Goal: Find specific page/section: Find specific page/section

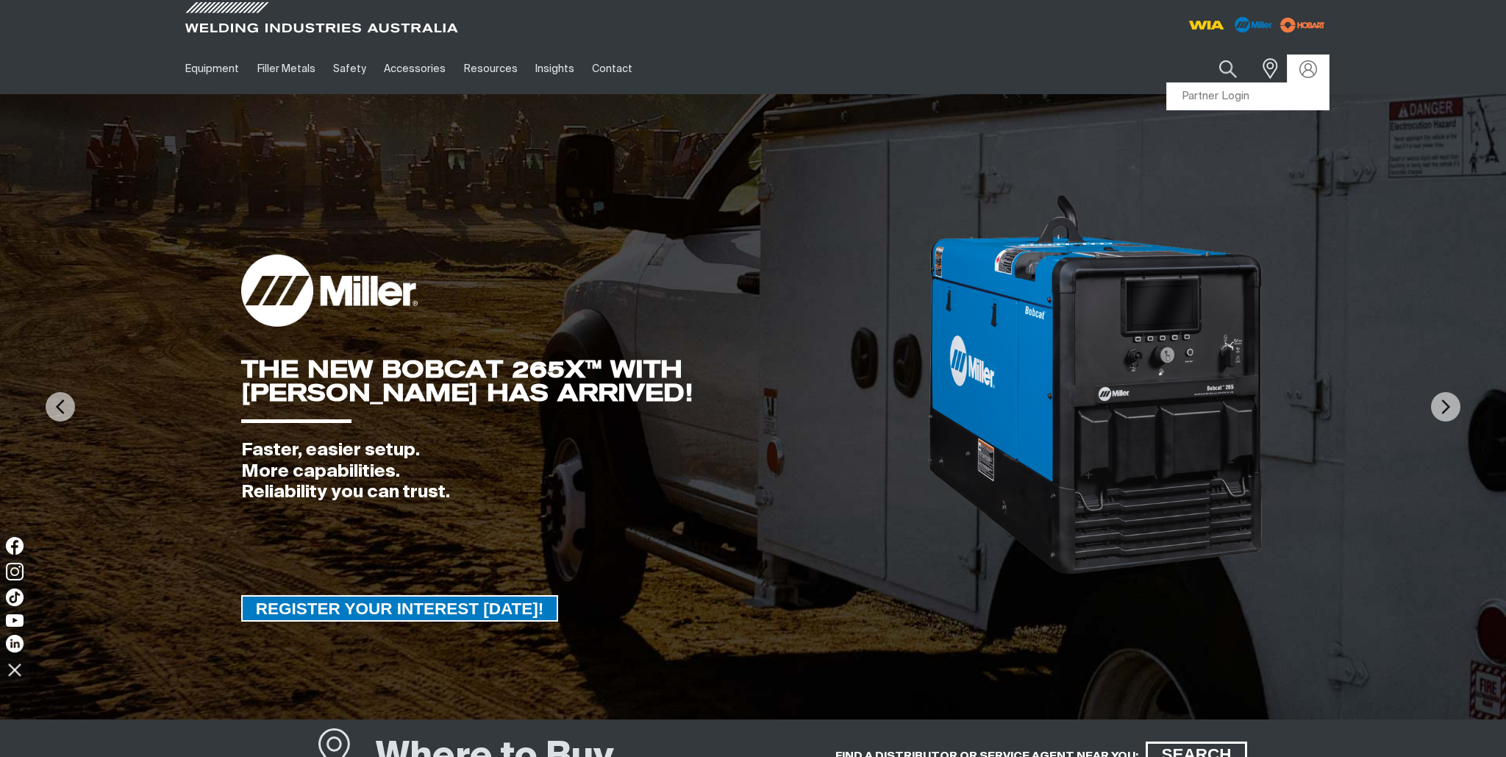
click at [1319, 68] on div at bounding box center [1308, 69] width 24 height 18
click at [1205, 94] on link "Partner Login" at bounding box center [1248, 96] width 162 height 27
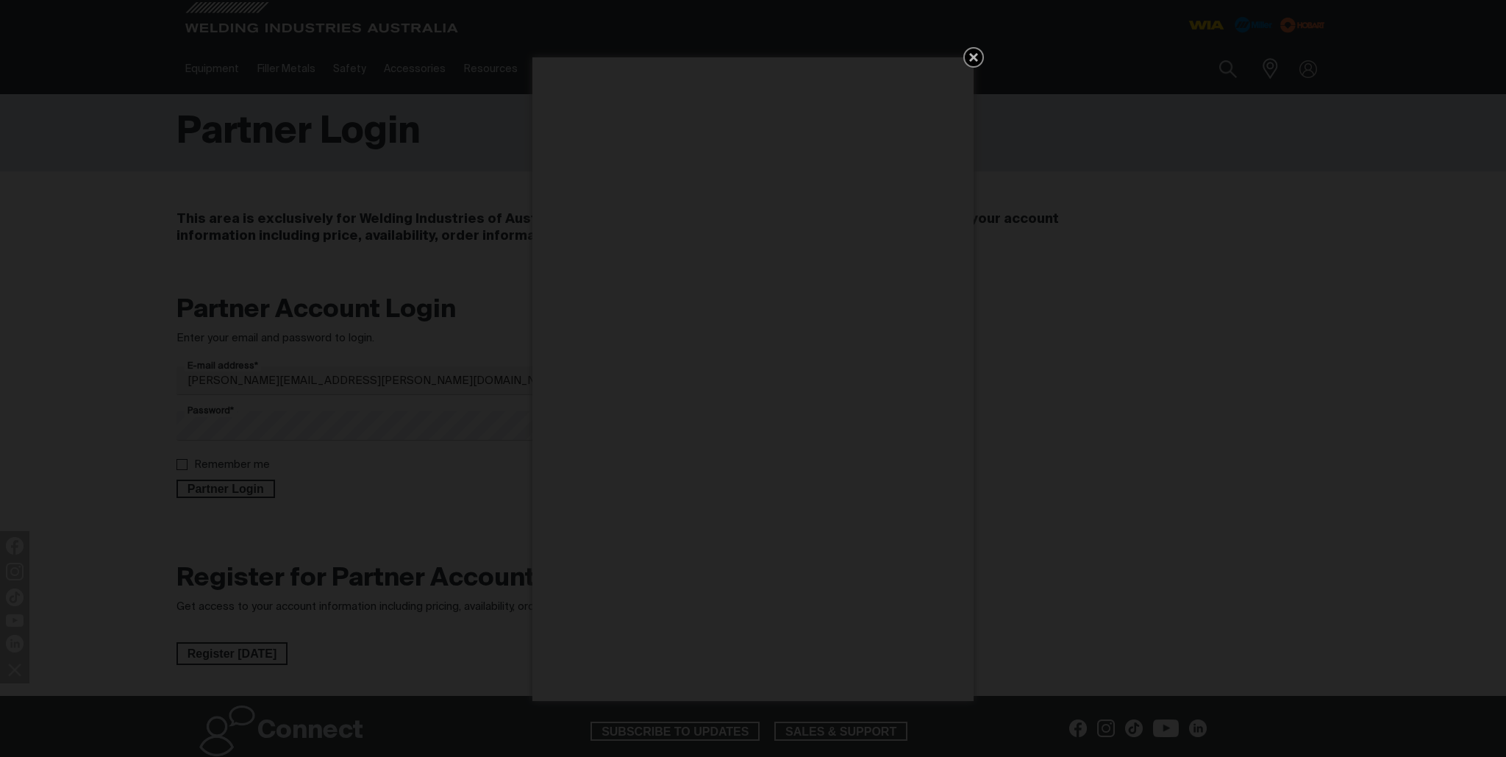
click at [973, 58] on icon "Get 5 WIA Welding Guides Free!" at bounding box center [973, 57] width 9 height 9
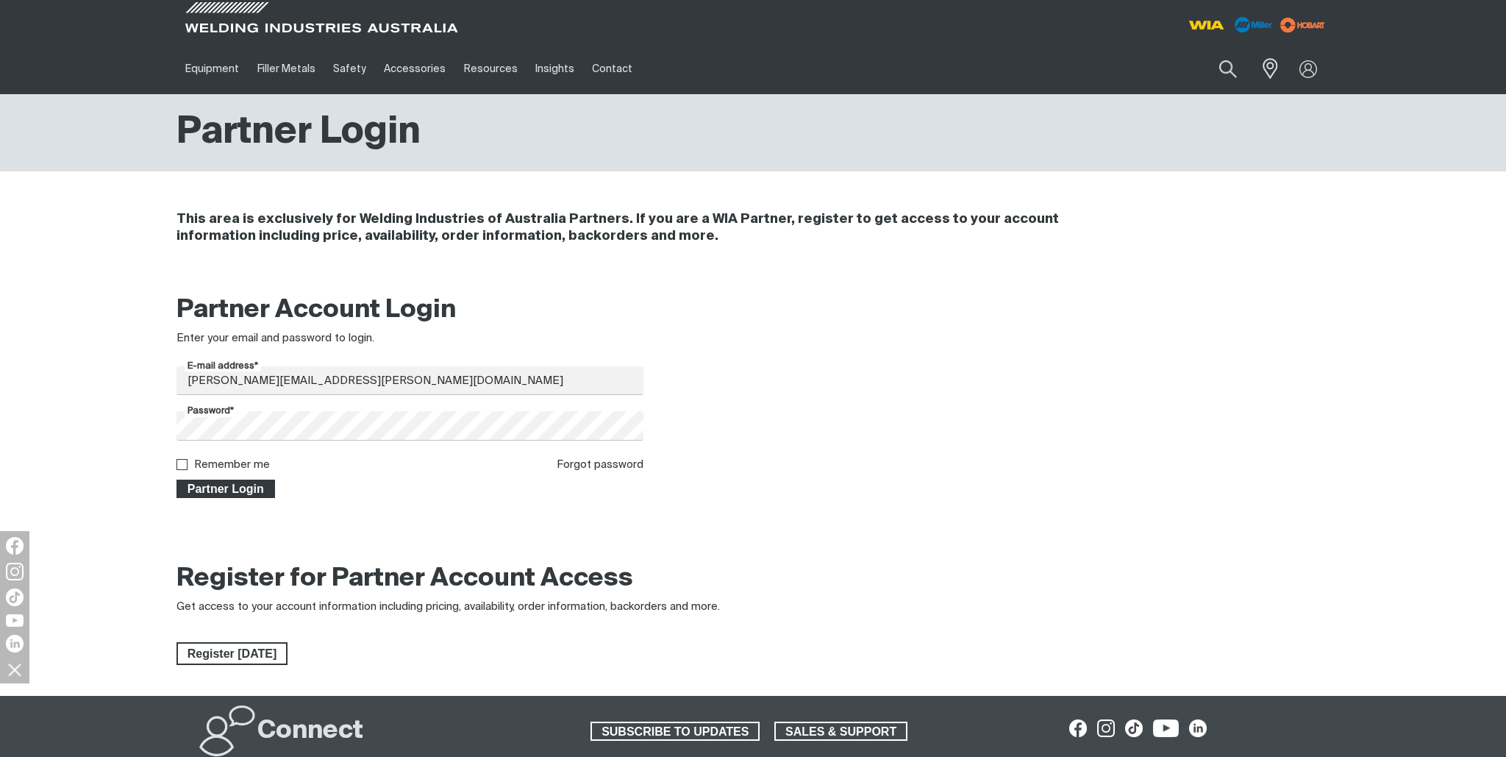
click at [213, 487] on span "Partner Login" at bounding box center [226, 488] width 96 height 19
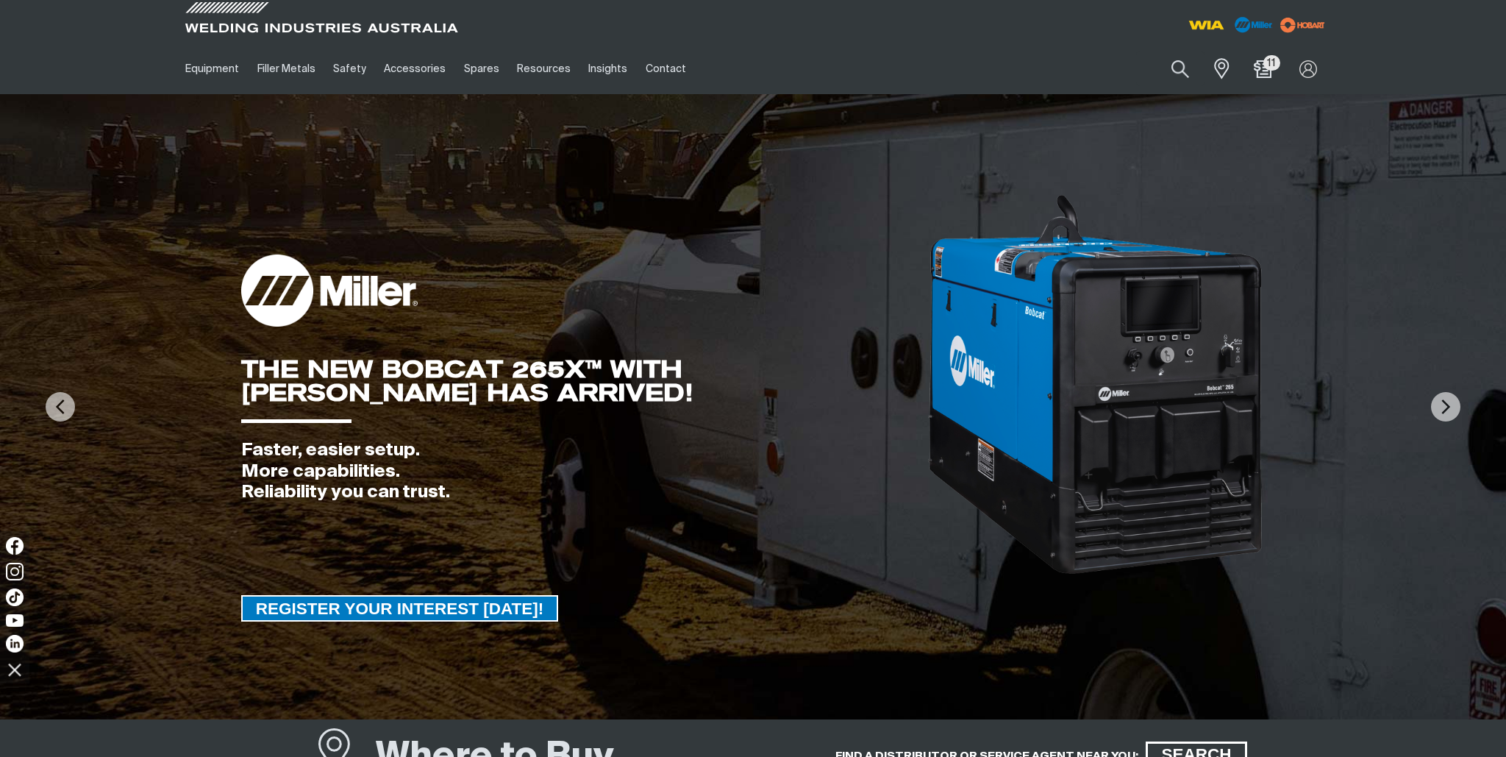
click at [627, 222] on div "THE NEW BOBCAT 265X™ WITH [PERSON_NAME] HAS ARRIVED! Faster, easier setup. More…" at bounding box center [753, 387] width 1024 height 388
click at [1174, 67] on button "Search products" at bounding box center [1180, 70] width 60 height 42
click at [1081, 65] on input "Search" at bounding box center [1090, 68] width 226 height 33
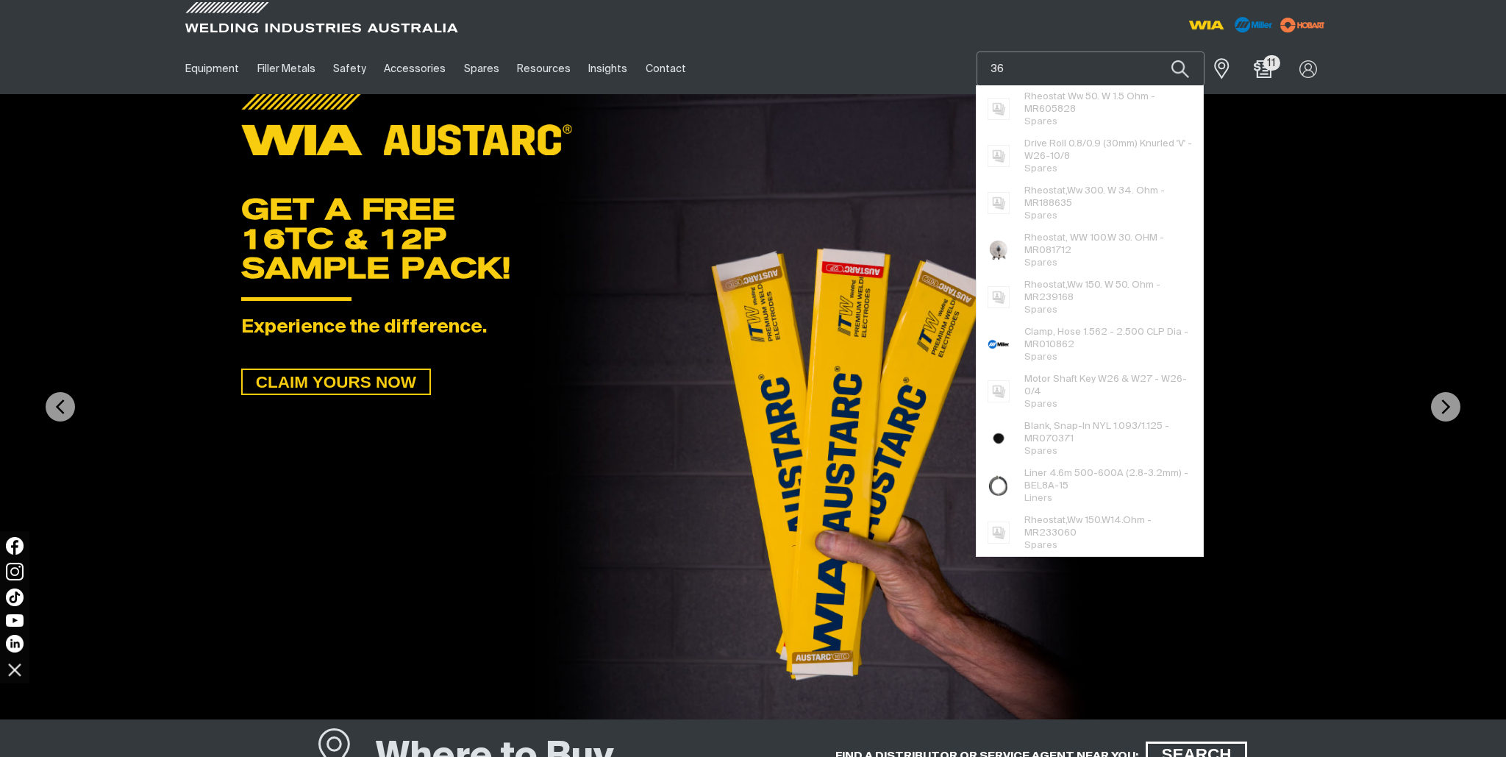
type input "3"
type input "15"
